Goal: Task Accomplishment & Management: Manage account settings

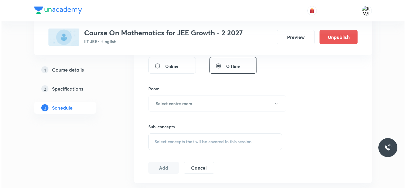
scroll to position [473, 0]
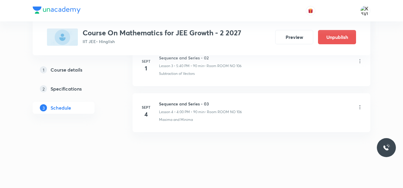
click at [359, 110] on icon at bounding box center [360, 107] width 6 height 6
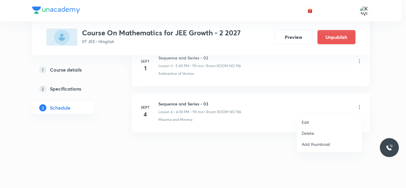
click at [304, 120] on p "Edit" at bounding box center [305, 122] width 7 height 6
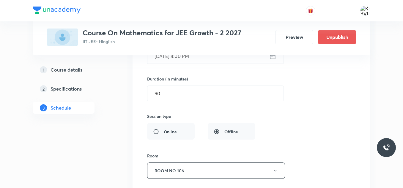
scroll to position [236, 0]
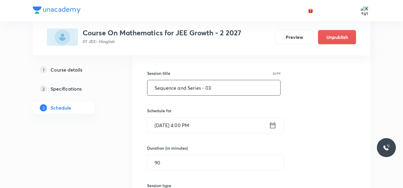
click at [185, 87] on input "Sequence and Series - 03" at bounding box center [214, 87] width 133 height 15
paste input "Compound Angles"
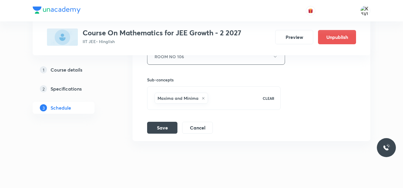
scroll to position [428, 0]
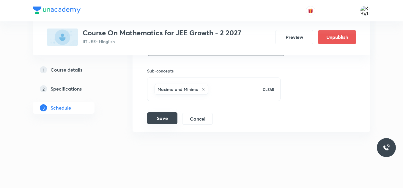
type input "Compound Angles - 01"
click at [171, 122] on button "Save" at bounding box center [162, 118] width 30 height 12
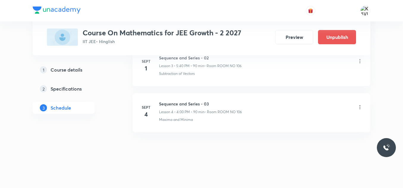
scroll to position [200, 0]
